Goal: Information Seeking & Learning: Learn about a topic

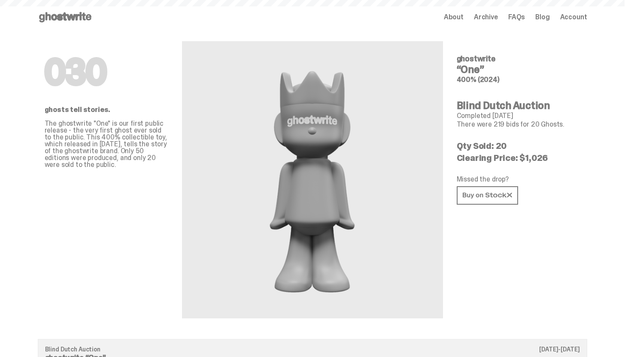
click at [82, 25] on div "Open main menu Home About Archive FAQs Blog Account About Archive FAQs Blog Acc…" at bounding box center [313, 17] width 550 height 34
click at [83, 20] on use at bounding box center [65, 17] width 52 height 10
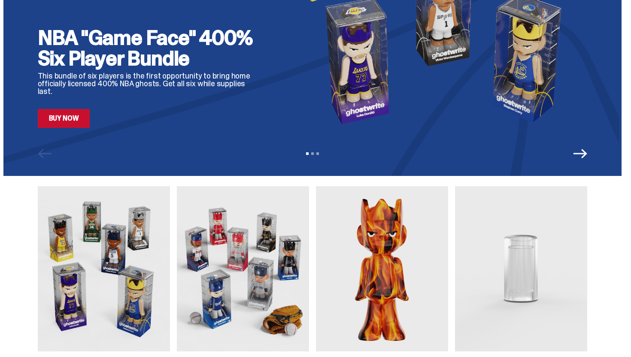
scroll to position [268, 0]
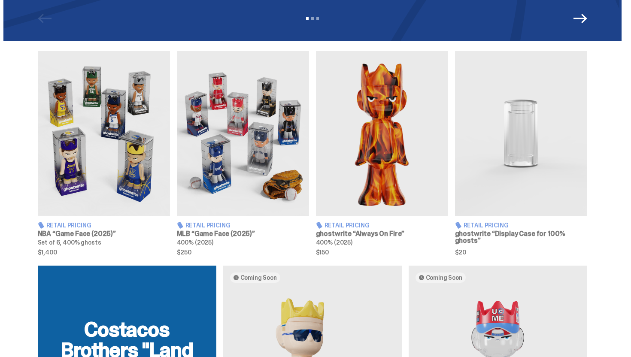
click at [101, 195] on img at bounding box center [104, 133] width 132 height 165
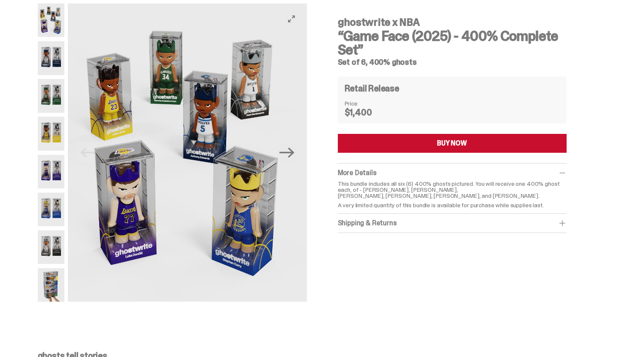
scroll to position [38, 0]
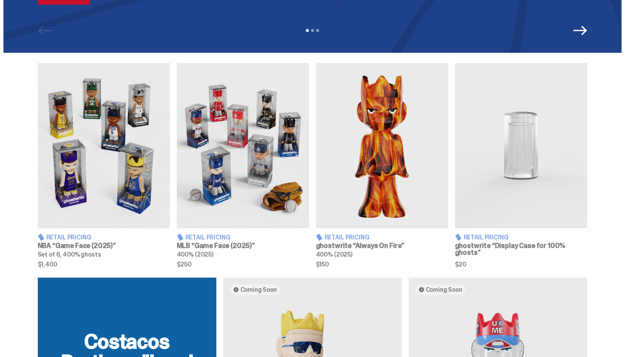
scroll to position [254, 0]
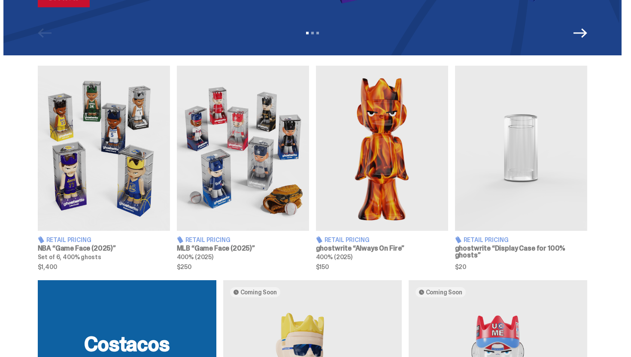
click at [215, 168] on img at bounding box center [243, 148] width 132 height 165
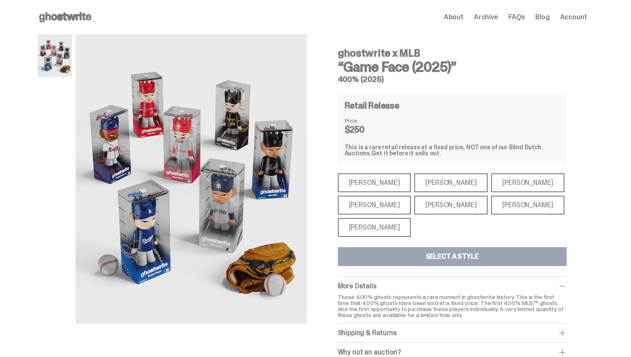
click at [382, 230] on div "[PERSON_NAME]" at bounding box center [374, 227] width 73 height 19
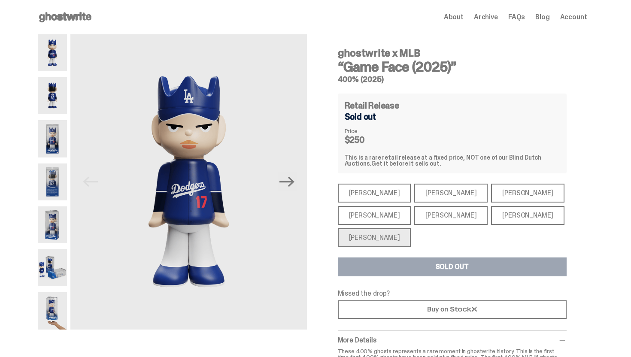
click at [491, 221] on div "[PERSON_NAME]" at bounding box center [527, 215] width 73 height 19
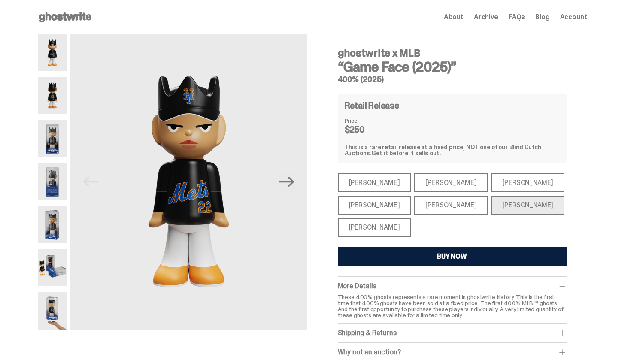
click at [448, 206] on div "[PERSON_NAME]" at bounding box center [450, 205] width 73 height 19
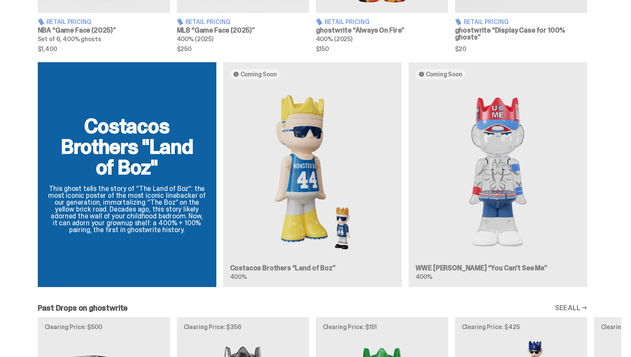
scroll to position [467, 0]
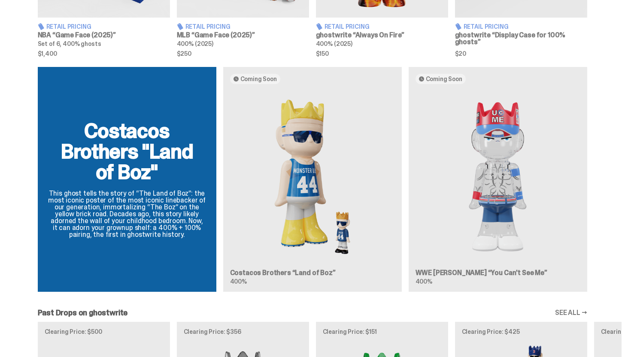
click at [296, 153] on div "Costacos Brothers "Land of Boz" This ghost tells the story of “The Land of Boz”…" at bounding box center [312, 183] width 618 height 232
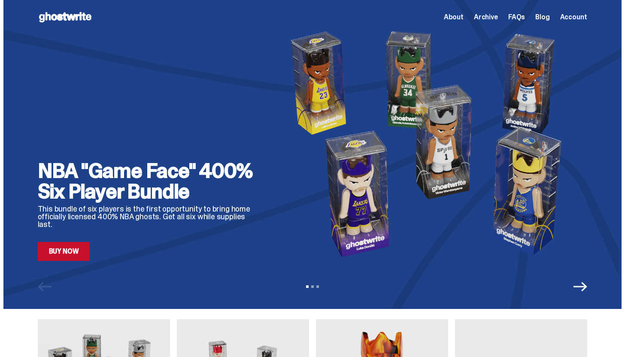
click at [482, 14] on span "Archive" at bounding box center [486, 17] width 24 height 7
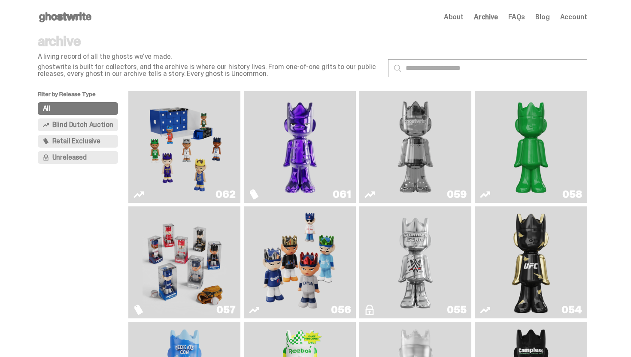
click at [329, 132] on img "Fantasy" at bounding box center [300, 146] width 84 height 105
